Goal: Transaction & Acquisition: Purchase product/service

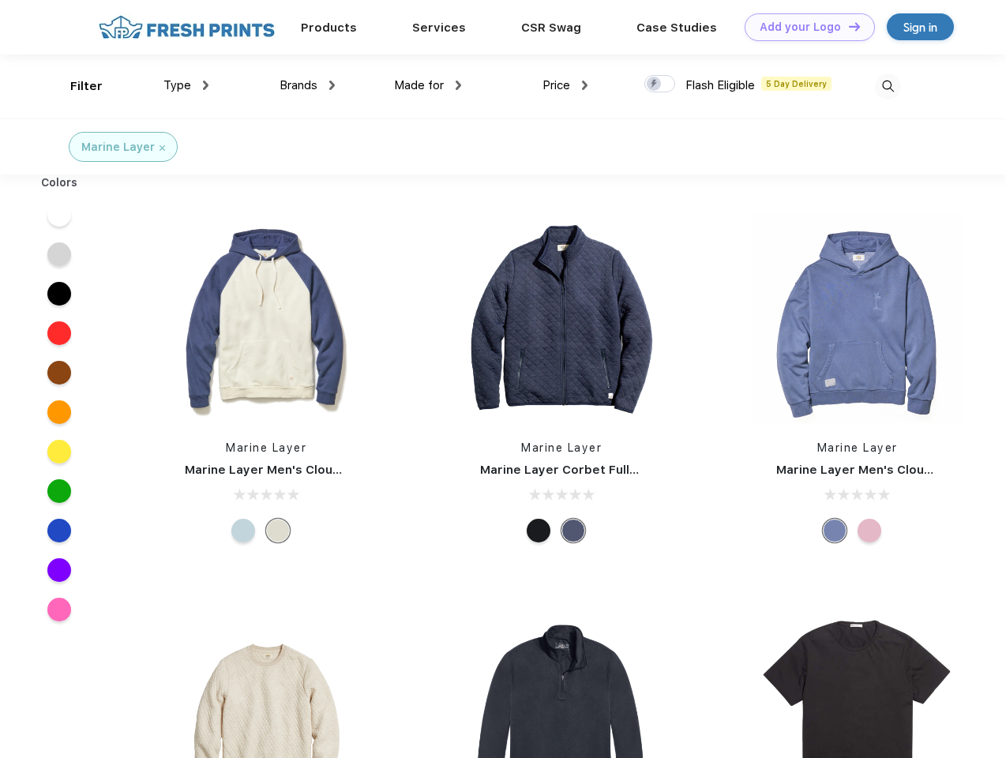
click at [804, 27] on link "Add your Logo Design Tool" at bounding box center [810, 27] width 130 height 28
click at [0, 0] on div "Design Tool" at bounding box center [0, 0] width 0 height 0
click at [847, 26] on link "Add your Logo Design Tool" at bounding box center [810, 27] width 130 height 28
click at [76, 86] on div "Filter" at bounding box center [86, 86] width 32 height 18
click at [186, 85] on span "Type" at bounding box center [177, 85] width 28 height 14
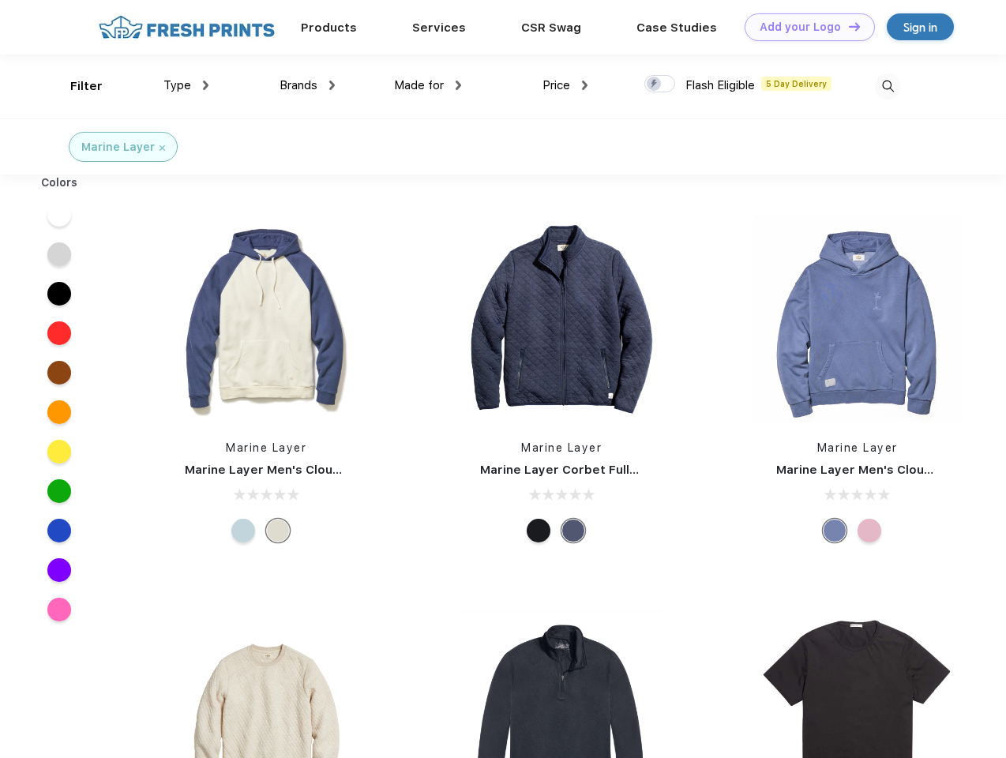
click at [307, 85] on span "Brands" at bounding box center [299, 85] width 38 height 14
click at [428, 85] on span "Made for" at bounding box center [419, 85] width 50 height 14
click at [565, 85] on span "Price" at bounding box center [557, 85] width 28 height 14
click at [660, 84] on div at bounding box center [659, 83] width 31 height 17
click at [655, 84] on input "checkbox" at bounding box center [649, 79] width 10 height 10
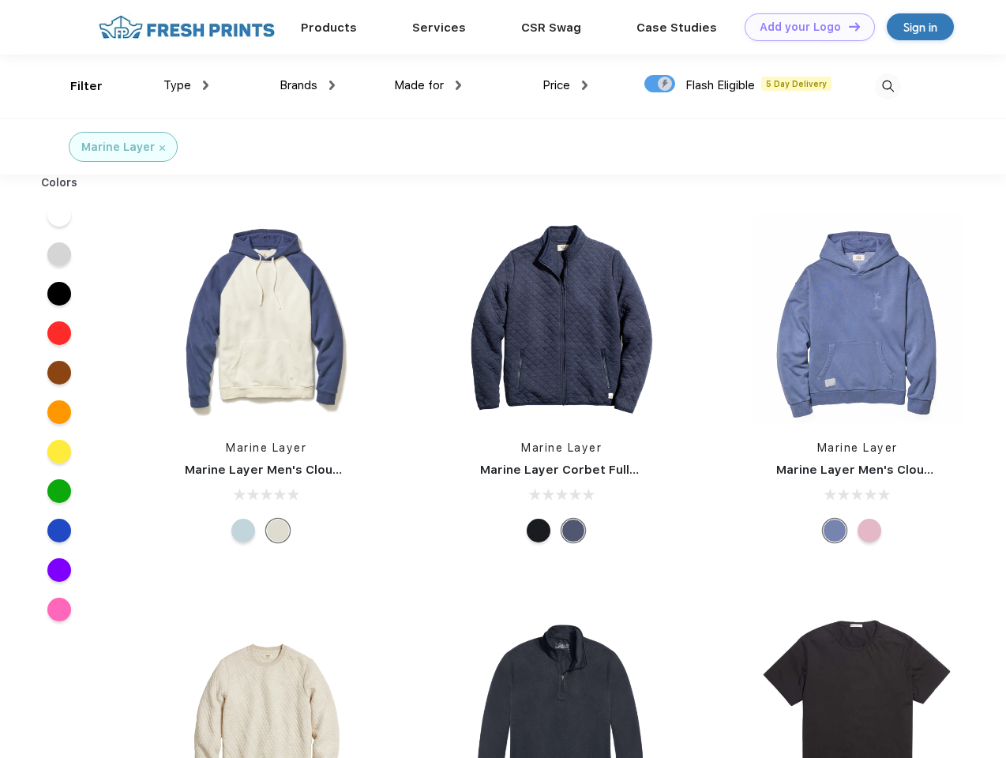
click at [888, 86] on img at bounding box center [888, 86] width 26 height 26
